Goal: Information Seeking & Learning: Check status

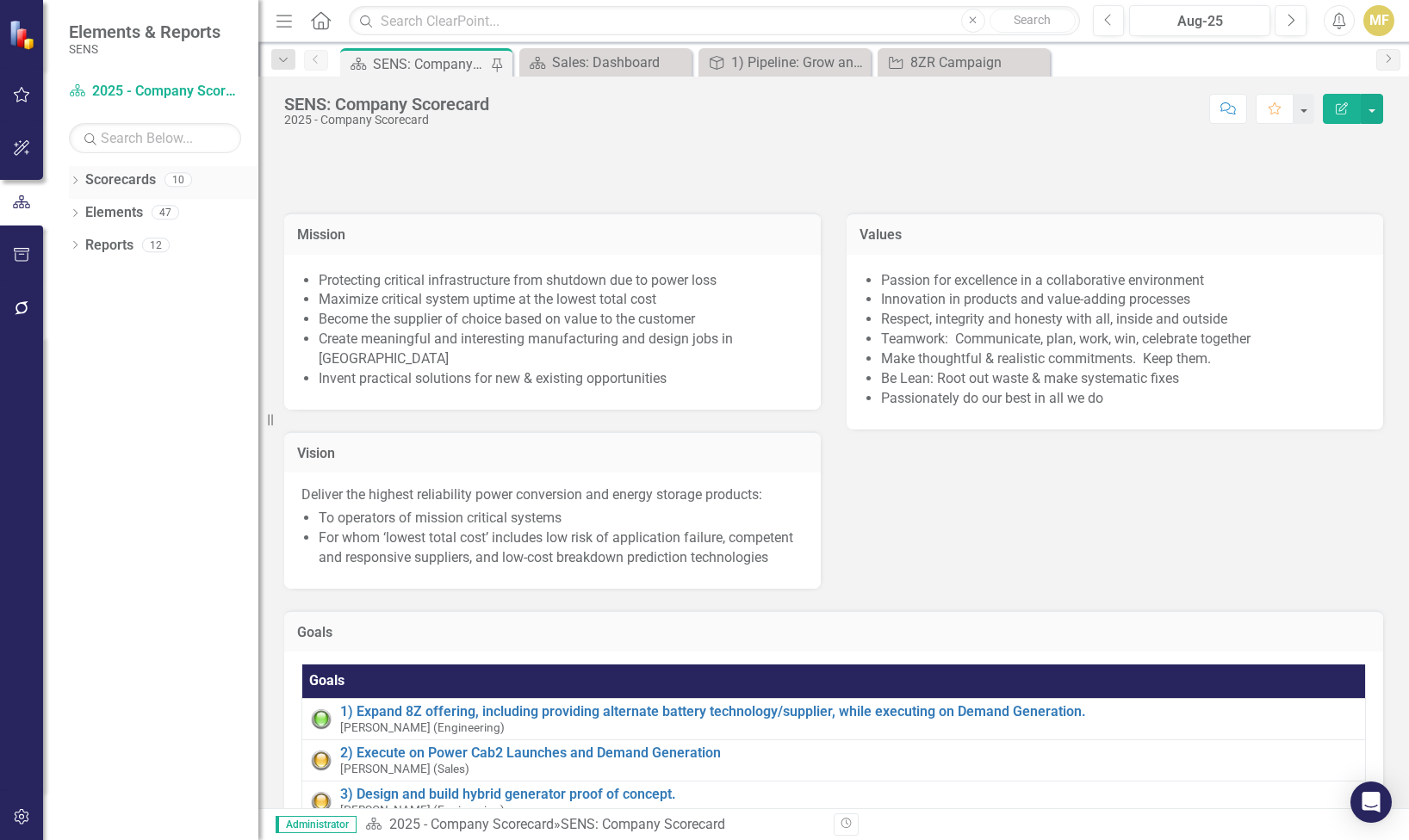
click at [77, 175] on div "Dropdown" at bounding box center [75, 182] width 13 height 14
click at [78, 215] on icon "Dropdown" at bounding box center [84, 212] width 13 height 11
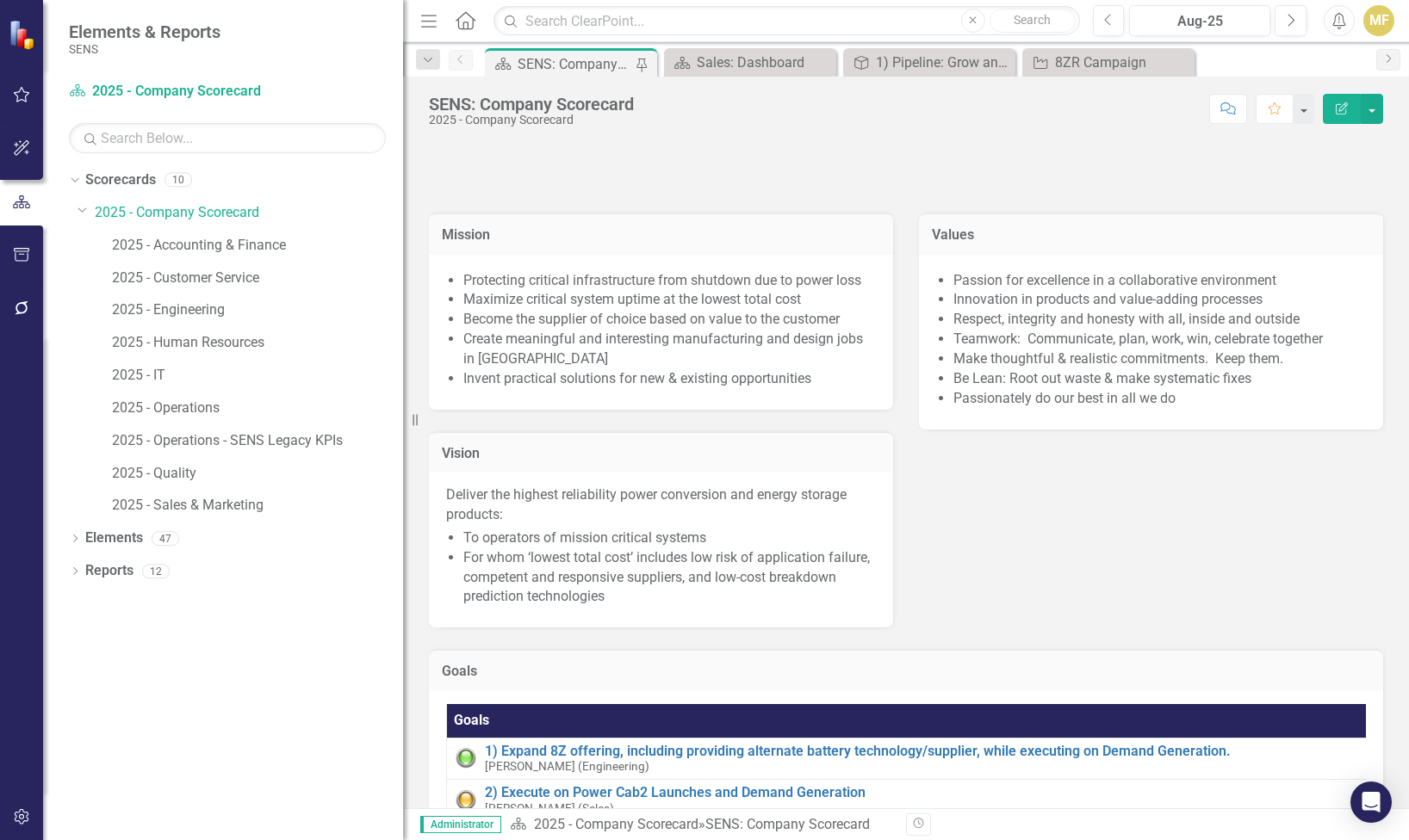
drag, startPoint x: 259, startPoint y: 282, endPoint x: 403, endPoint y: 282, distance: 144.0
click at [403, 282] on div "Resize" at bounding box center [410, 420] width 13 height 840
click at [164, 508] on link "2025 - Sales & Marketing" at bounding box center [257, 505] width 291 height 20
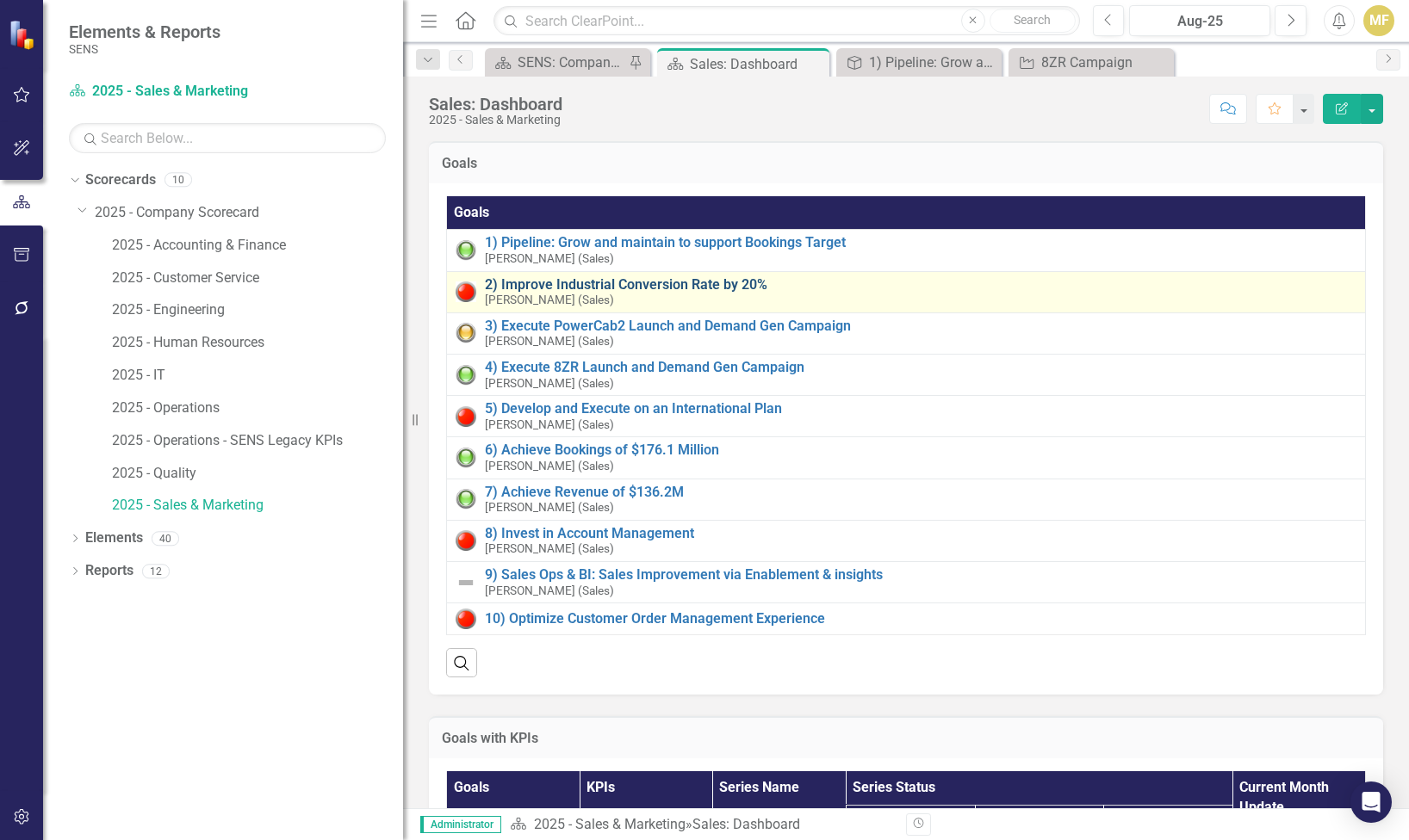
click at [636, 282] on link "2) Improve Industrial Conversion Rate by 20%" at bounding box center [920, 285] width 871 height 15
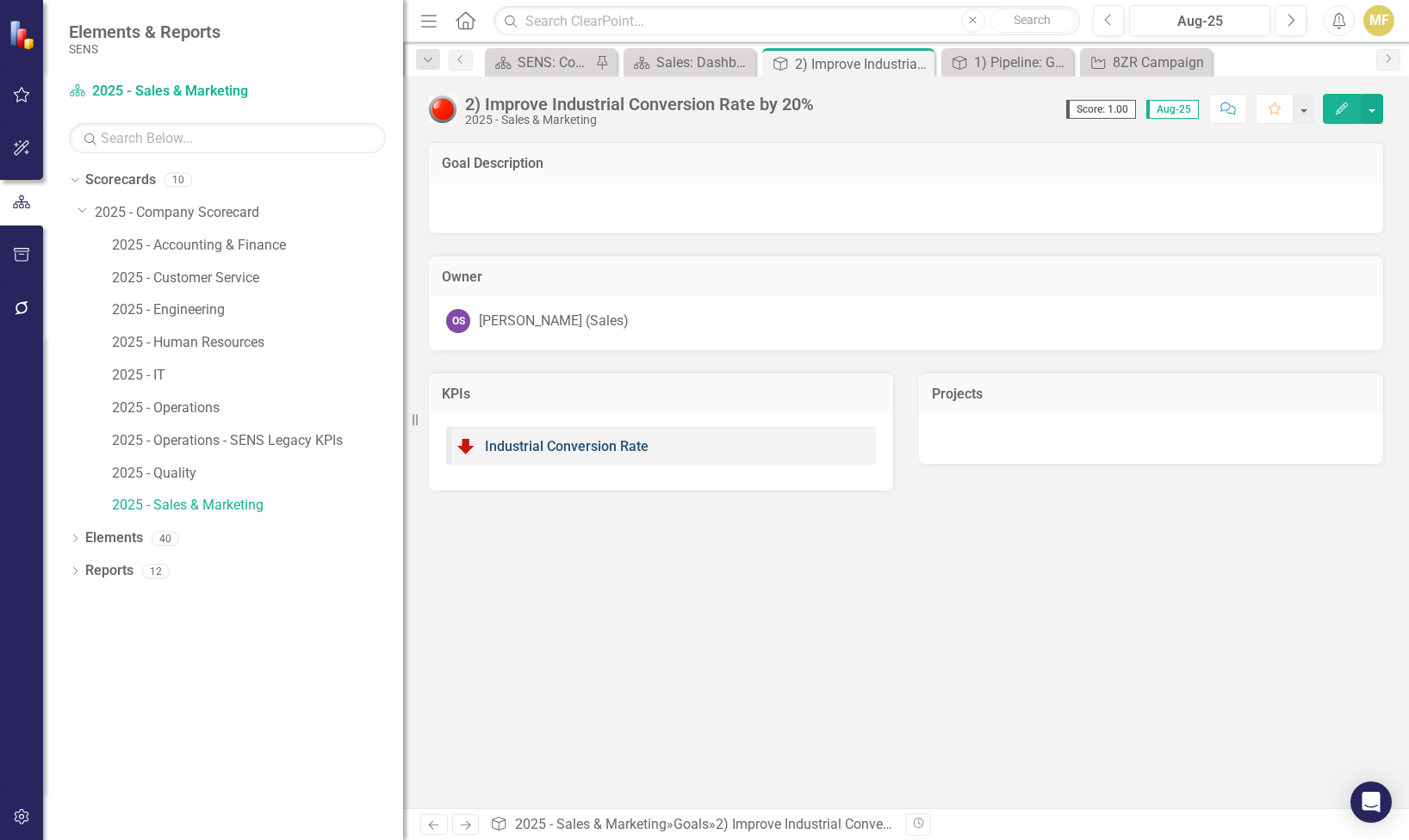
click at [620, 445] on link "Industrial Conversion Rate" at bounding box center [567, 445] width 164 height 16
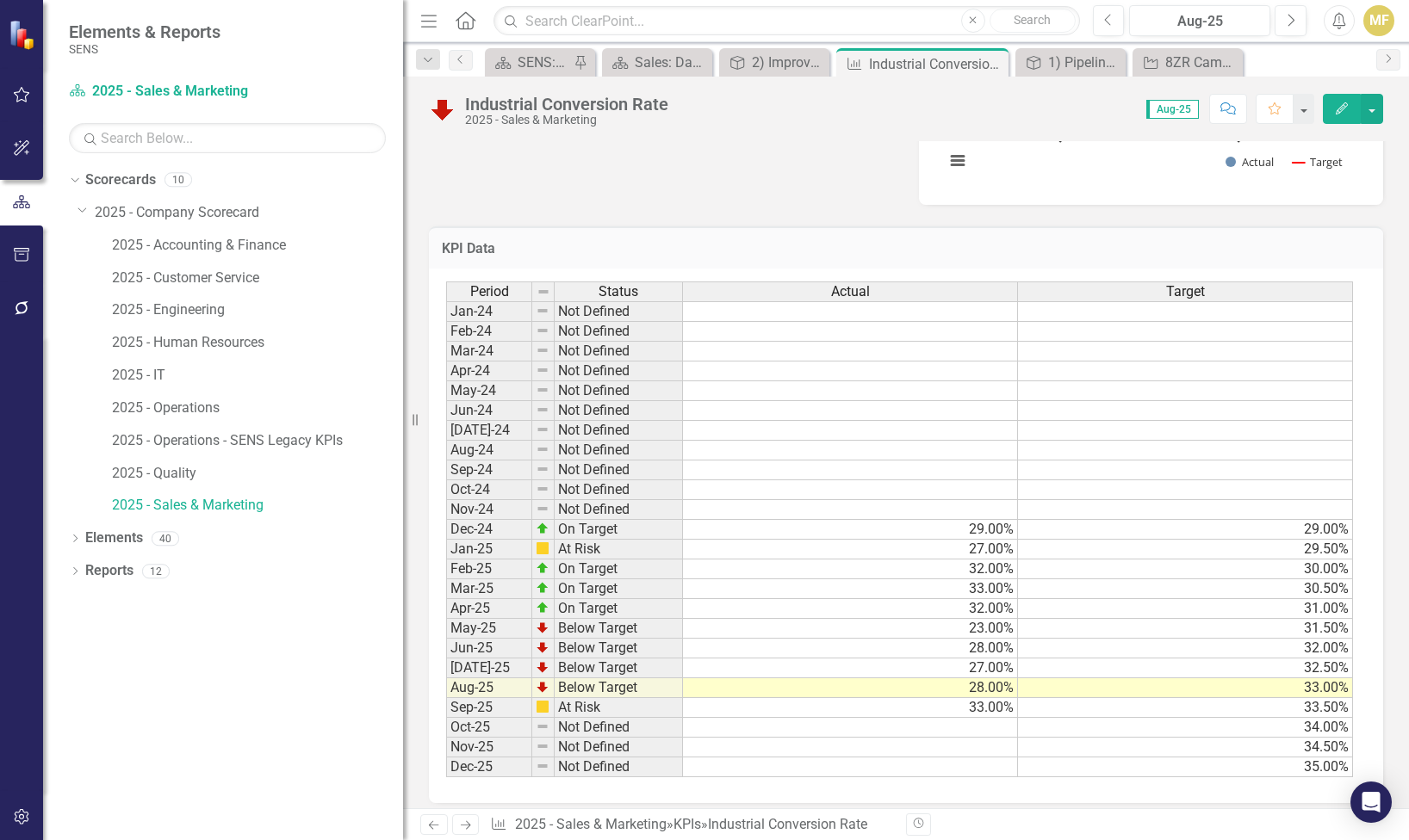
scroll to position [786, 0]
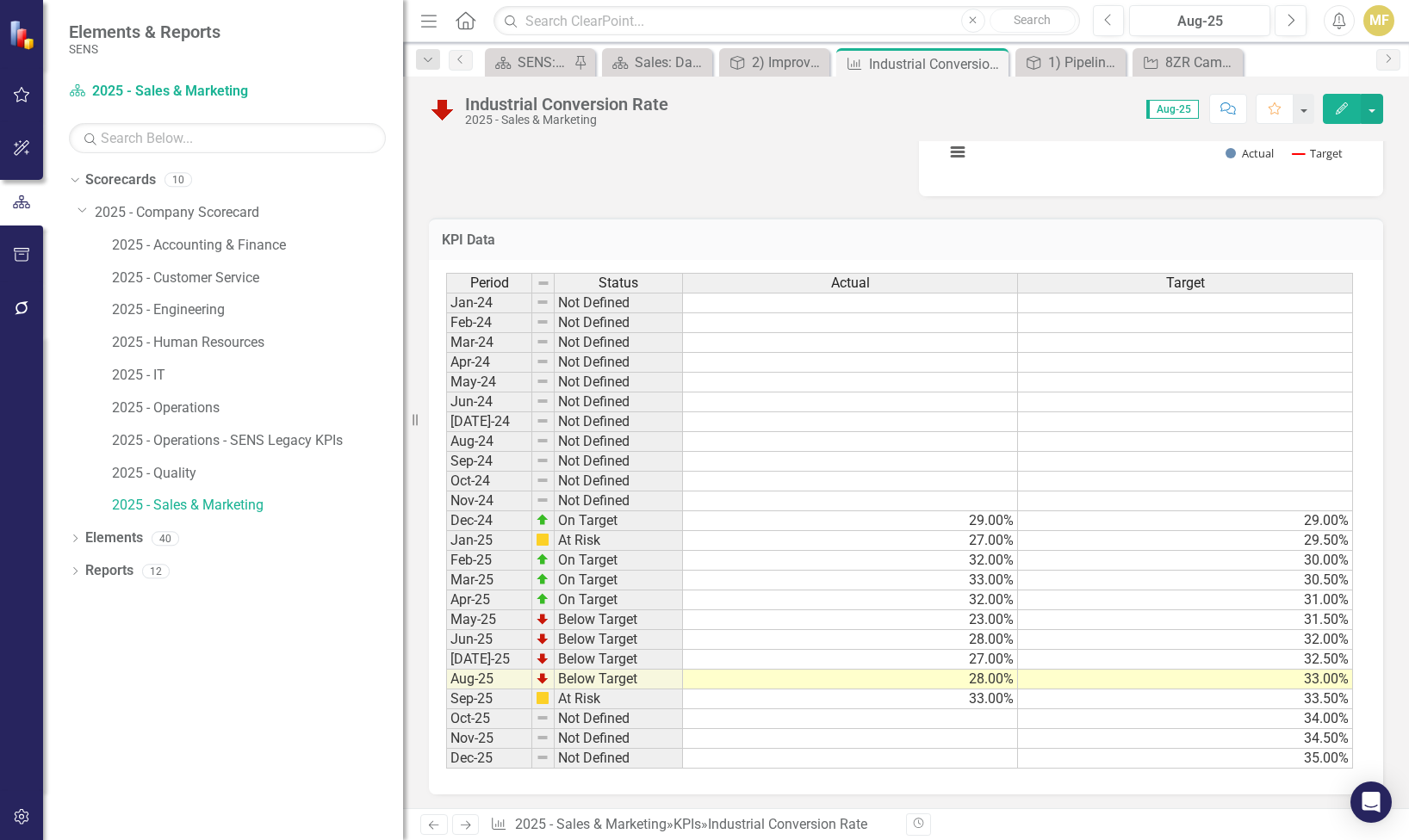
click at [792, 698] on td "33.00%" at bounding box center [850, 700] width 335 height 20
click at [995, 63] on icon "Close" at bounding box center [992, 64] width 17 height 13
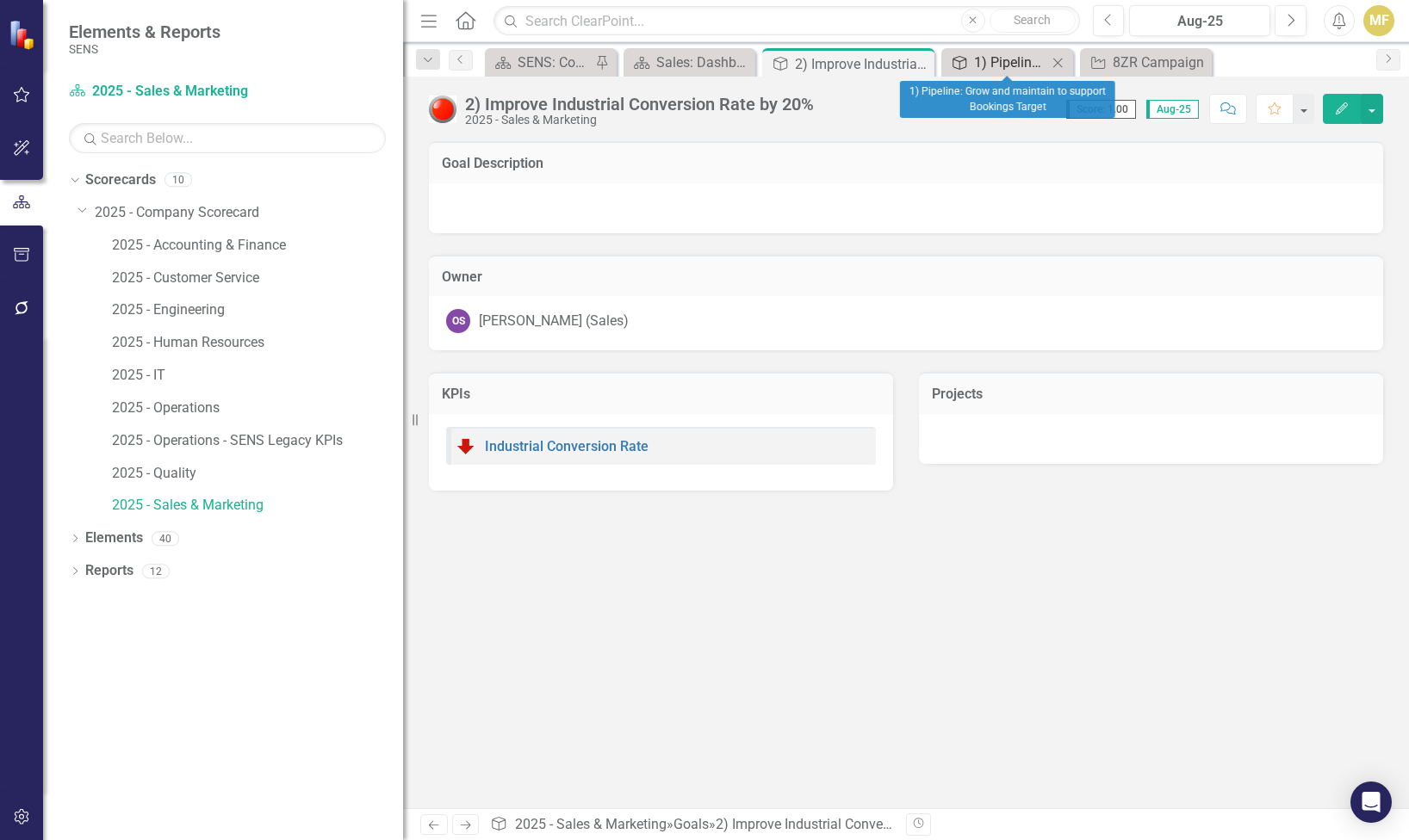
click at [995, 63] on div "1) Pipeline: Grow and maintain to support Bookings Target" at bounding box center [1011, 63] width 73 height 21
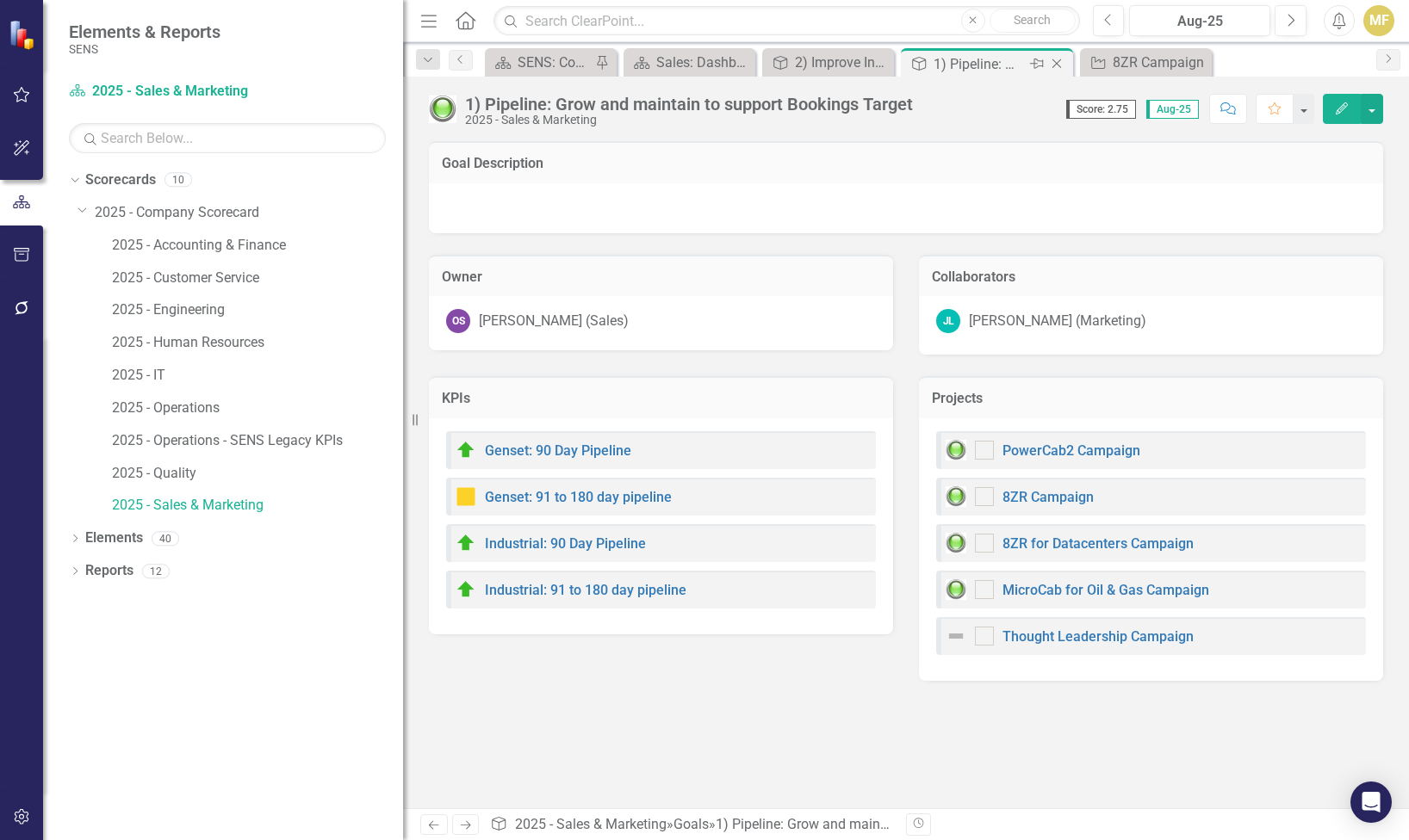
click at [1061, 67] on icon at bounding box center [1057, 64] width 10 height 10
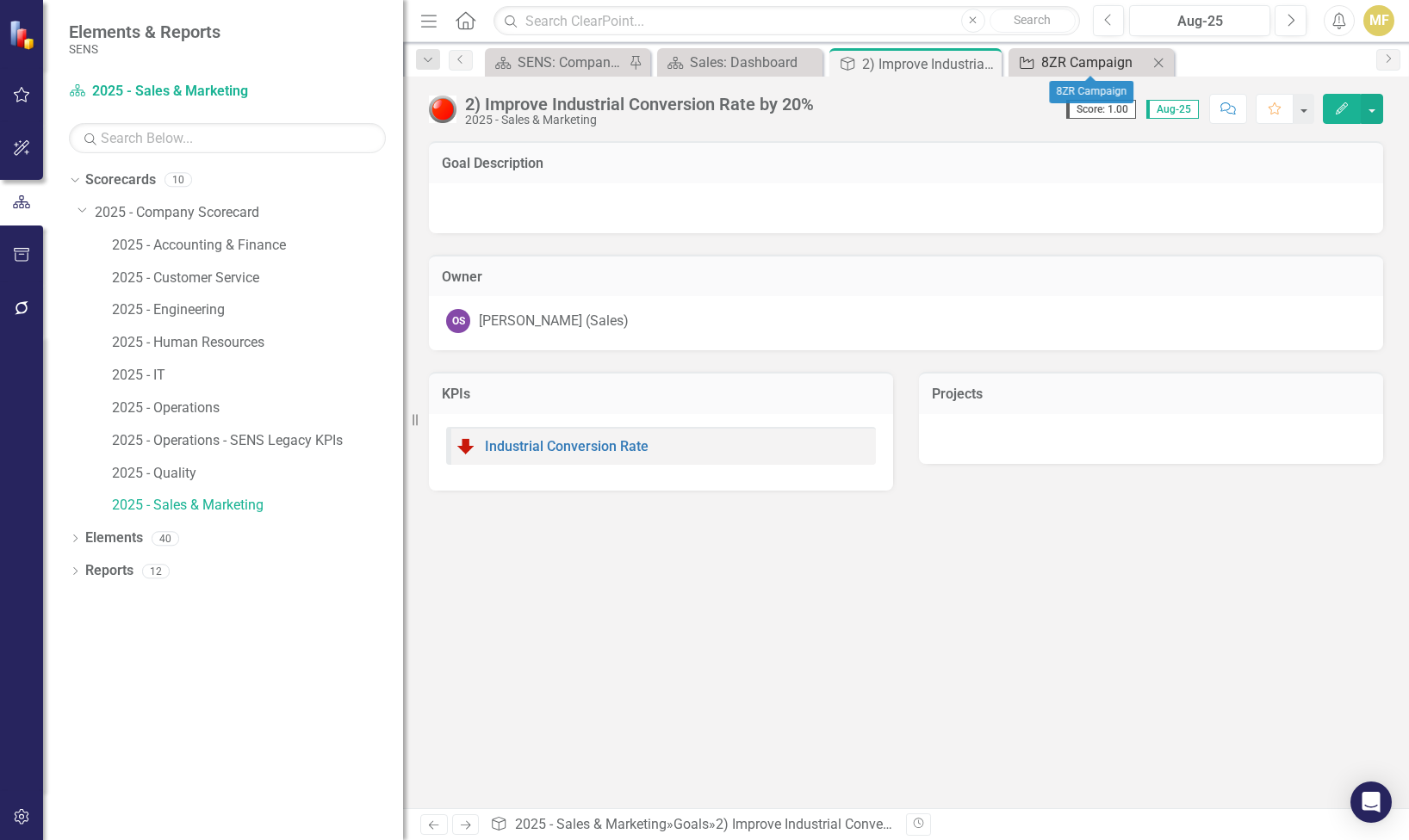
click at [1089, 64] on div "8ZR Campaign" at bounding box center [1094, 63] width 107 height 21
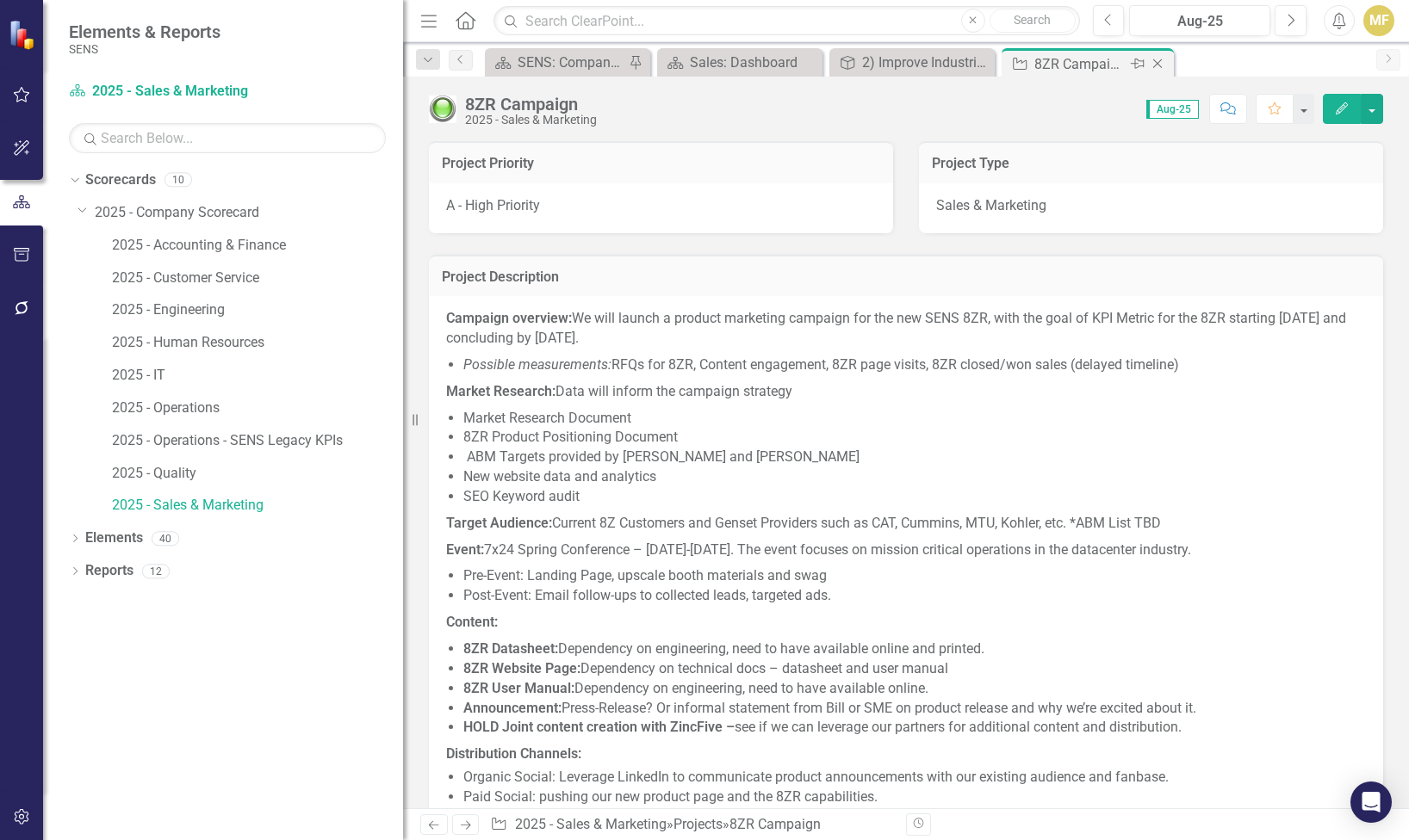
click at [1157, 62] on icon "Close" at bounding box center [1157, 64] width 17 height 13
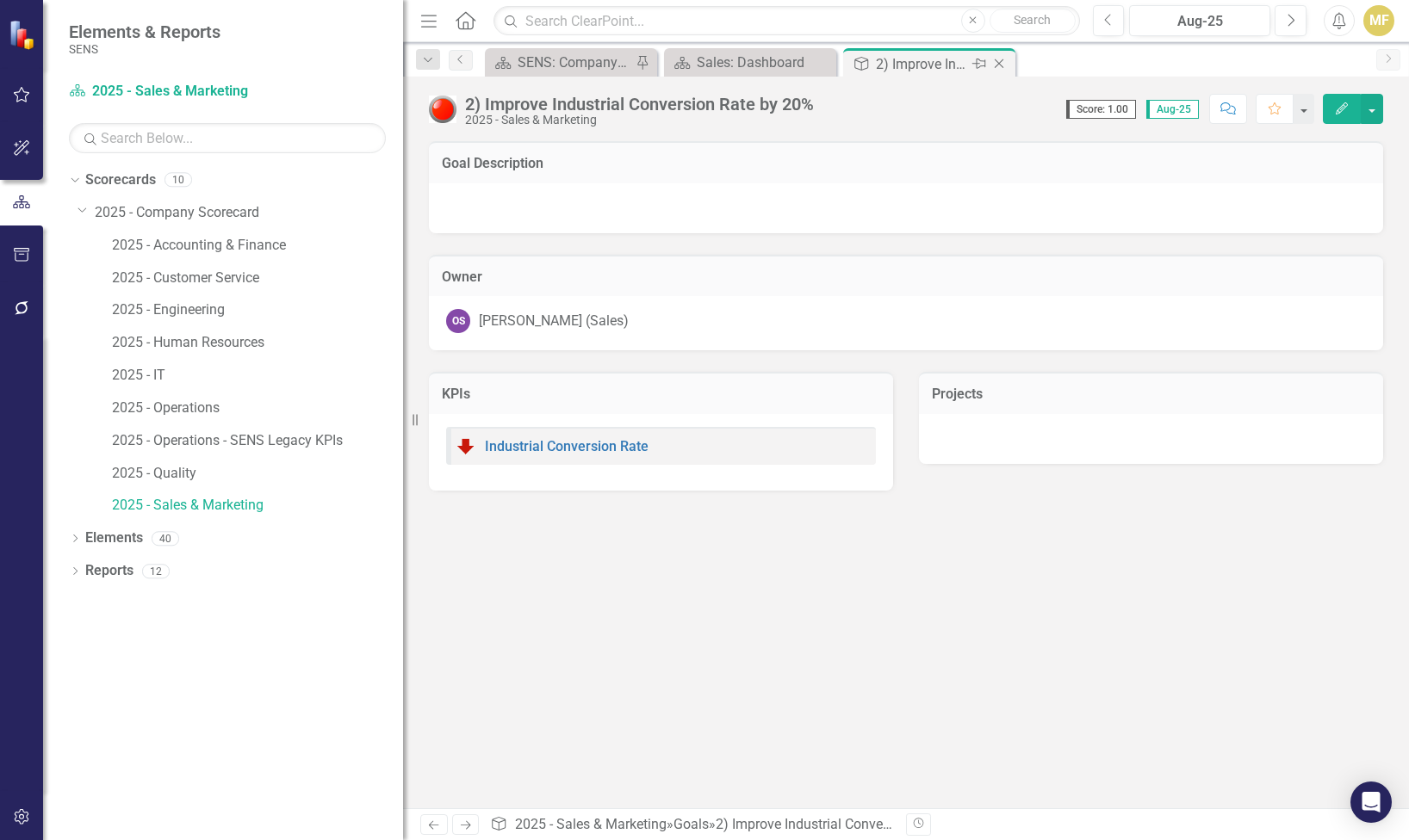
click at [995, 67] on icon "Close" at bounding box center [999, 64] width 17 height 13
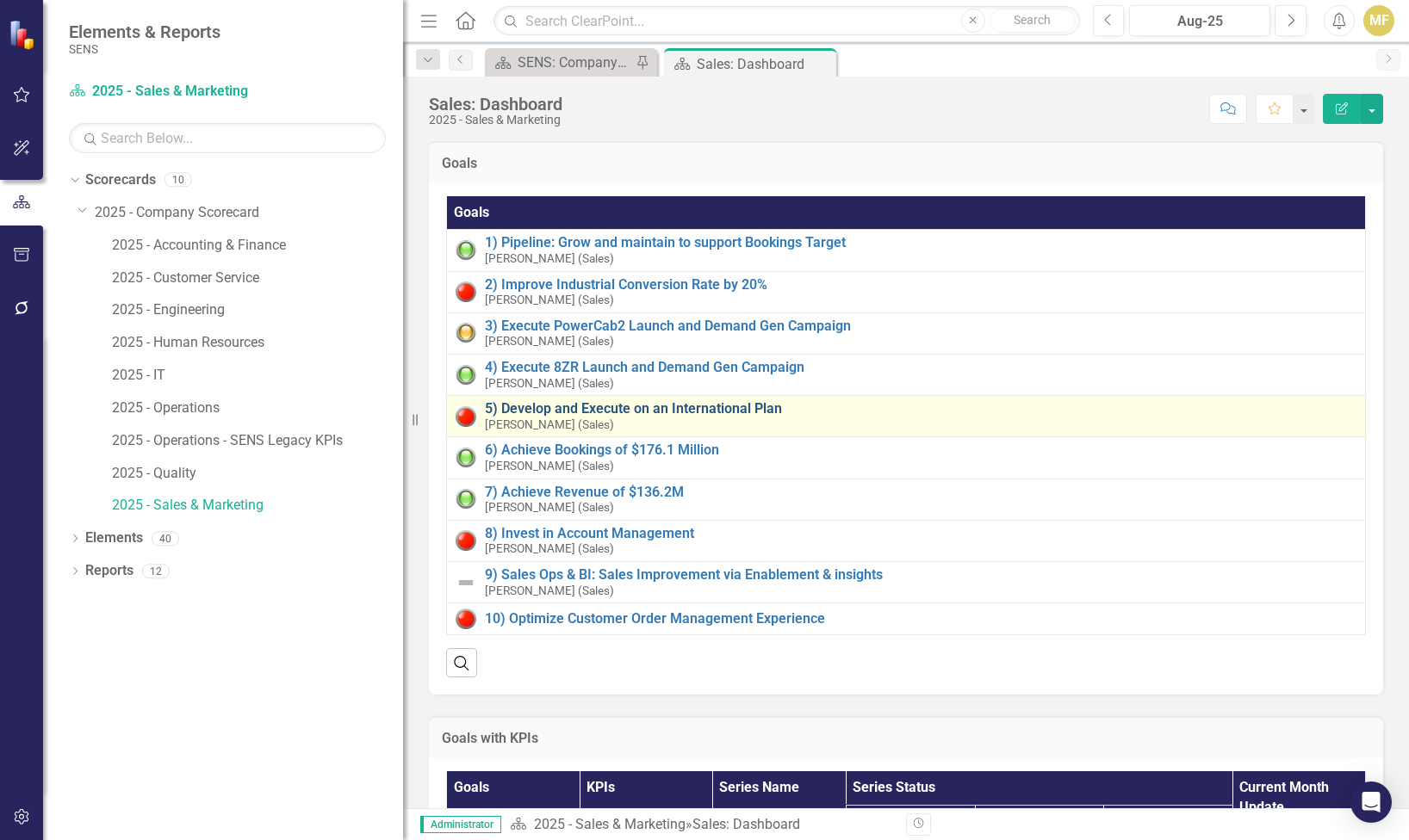
click at [581, 409] on link "5) Develop and Execute on an International Plan" at bounding box center [920, 409] width 871 height 15
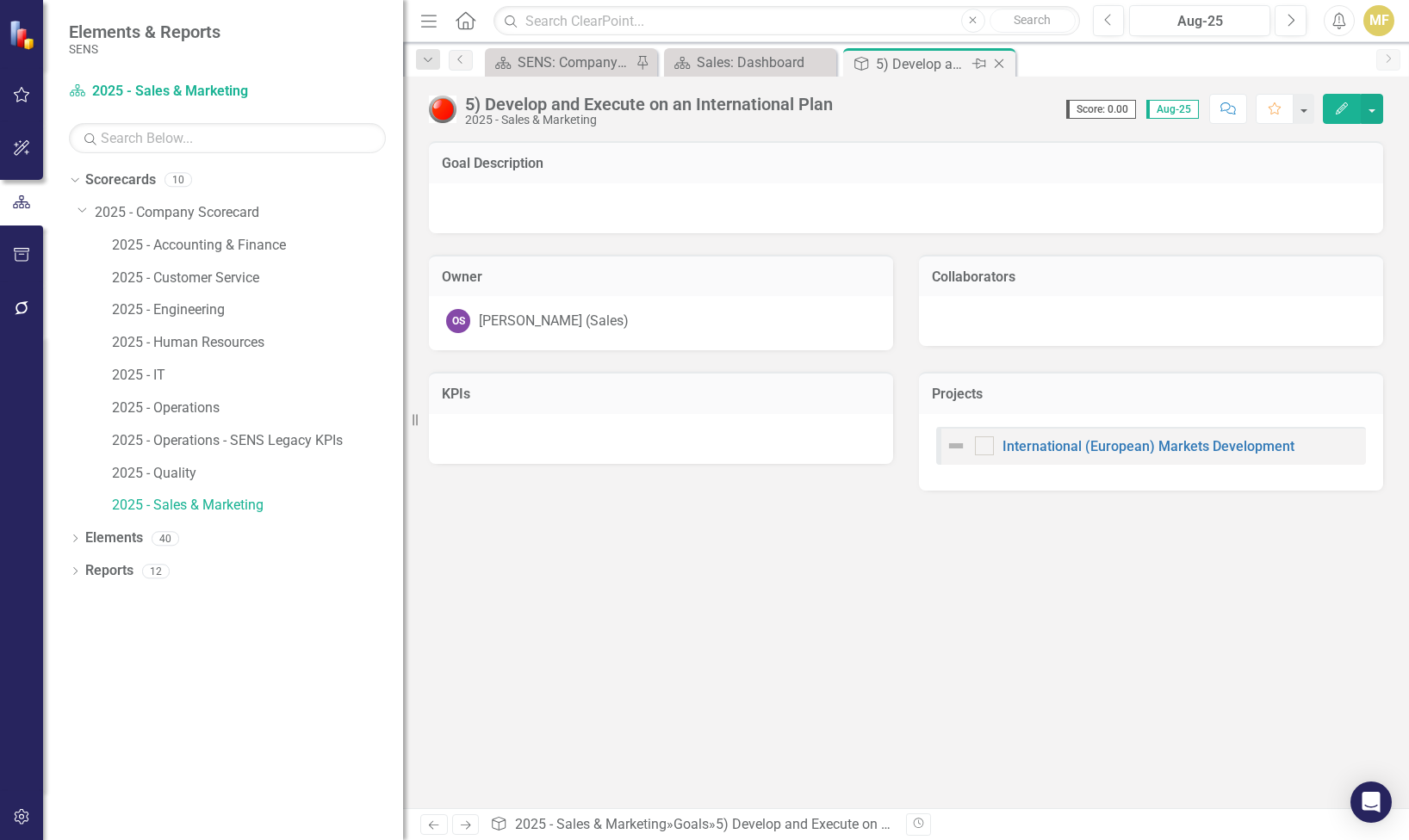
click at [1002, 58] on icon "Close" at bounding box center [999, 64] width 17 height 13
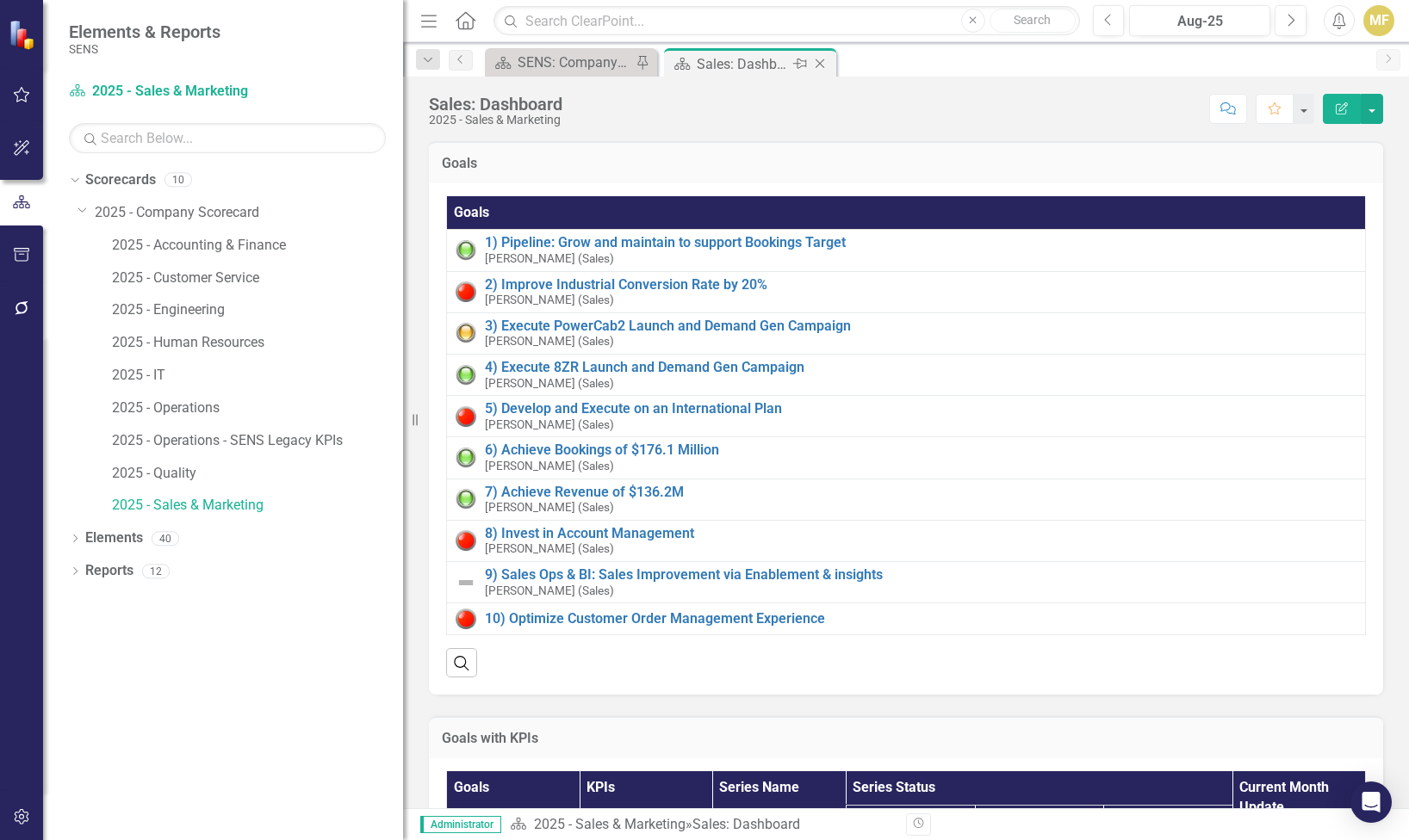
click at [820, 64] on icon "Close" at bounding box center [820, 64] width 17 height 13
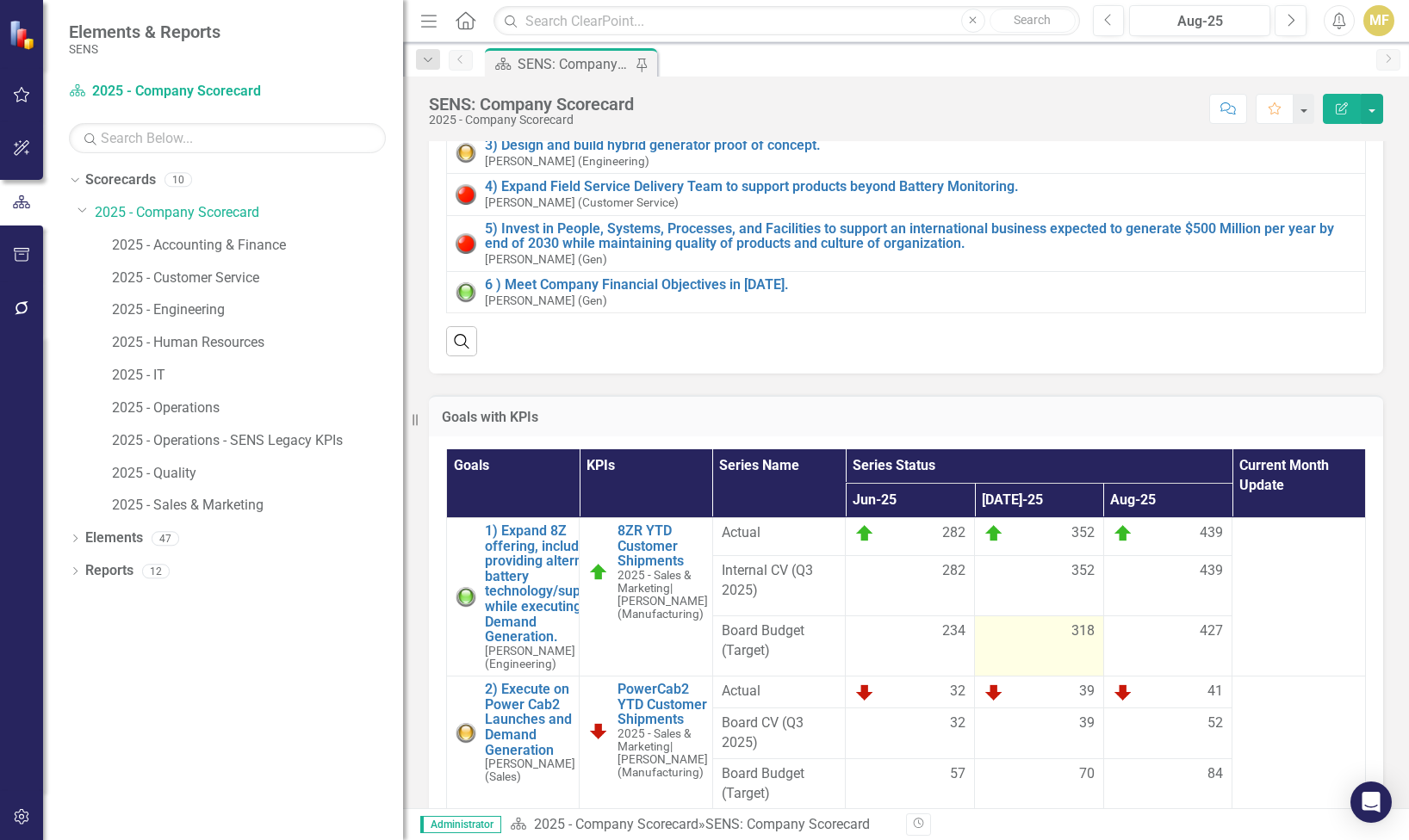
scroll to position [775, 0]
